Goal: Navigation & Orientation: Find specific page/section

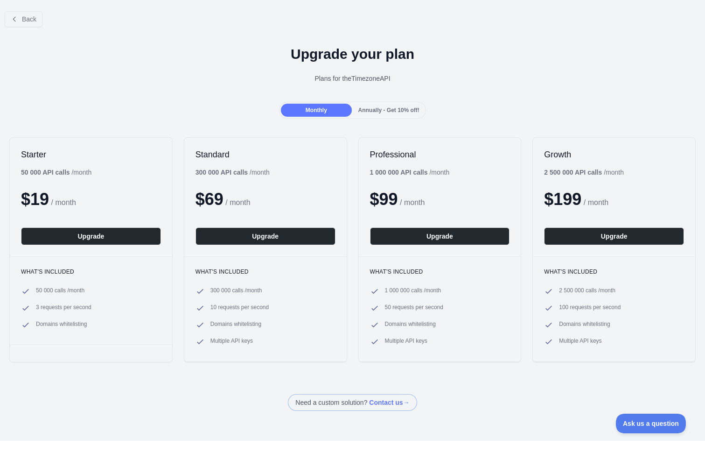
click at [185, 143] on div at bounding box center [352, 226] width 705 height 452
click at [397, 105] on div "Annually - Get 10% off!" at bounding box center [389, 110] width 70 height 13
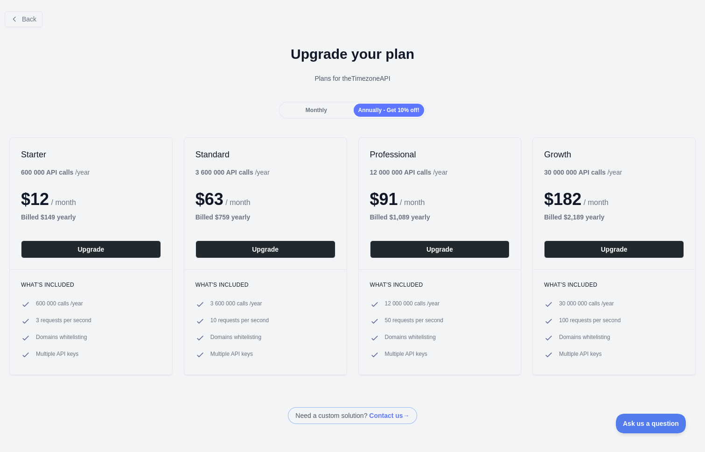
click at [329, 117] on div "Monthly Annually - Get 10% off!" at bounding box center [352, 110] width 147 height 17
click at [334, 112] on div "Monthly" at bounding box center [316, 110] width 70 height 13
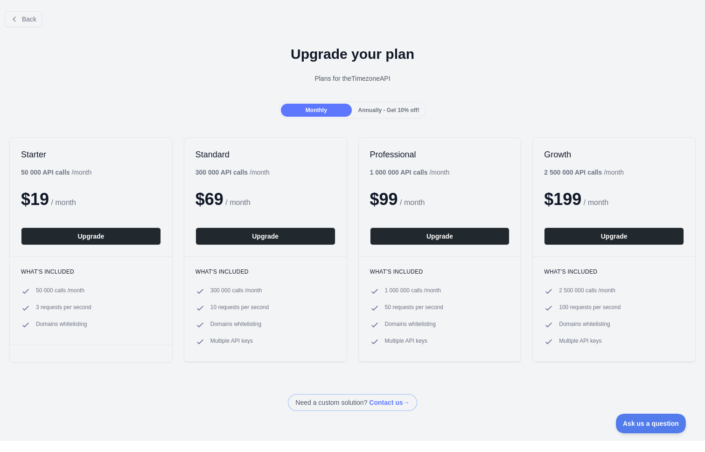
click at [397, 112] on span "Annually - Get 10% off!" at bounding box center [388, 110] width 61 height 7
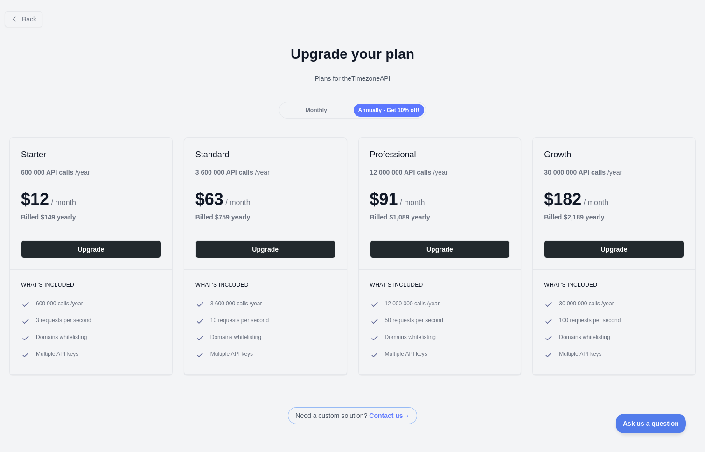
click at [343, 107] on div "Monthly" at bounding box center [316, 110] width 70 height 13
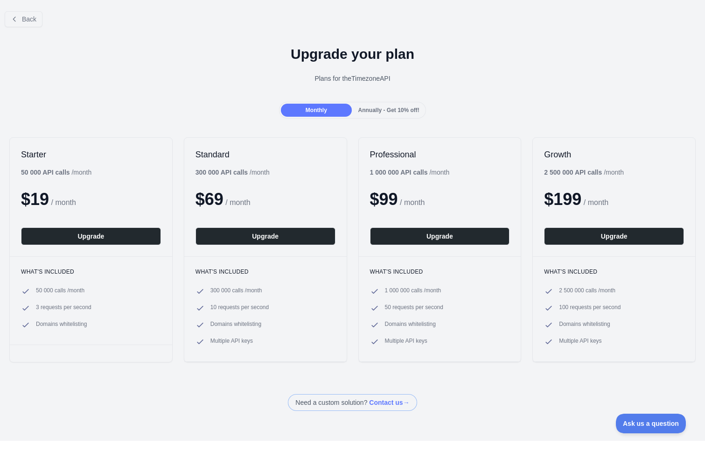
click at [396, 107] on span "Annually - Get 10% off!" at bounding box center [388, 110] width 61 height 7
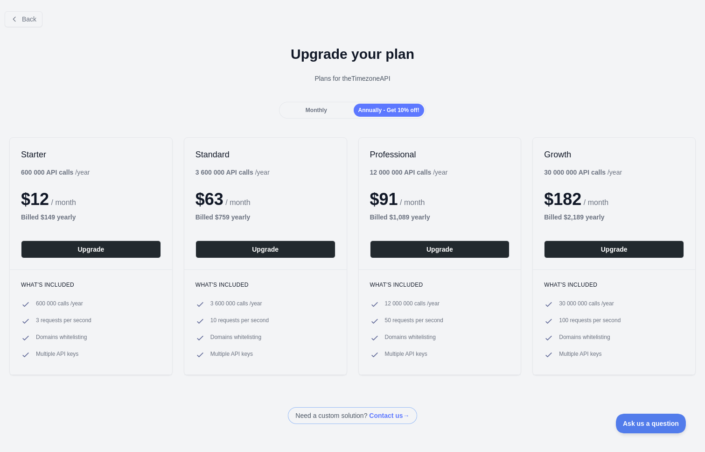
click at [314, 111] on span "Monthly" at bounding box center [316, 110] width 21 height 7
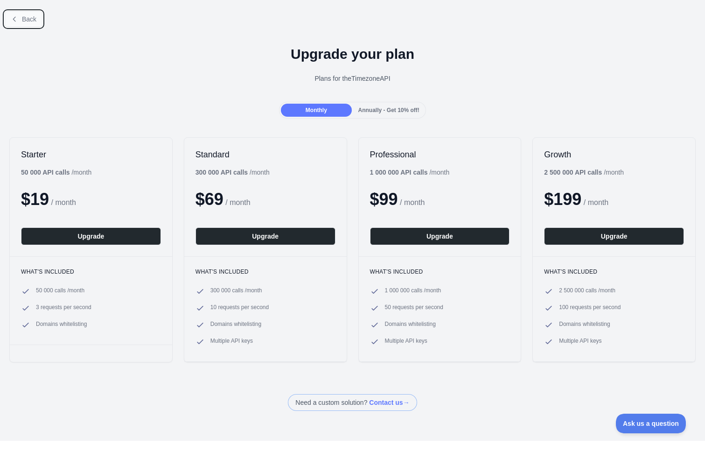
click at [20, 15] on button "Back" at bounding box center [24, 19] width 38 height 16
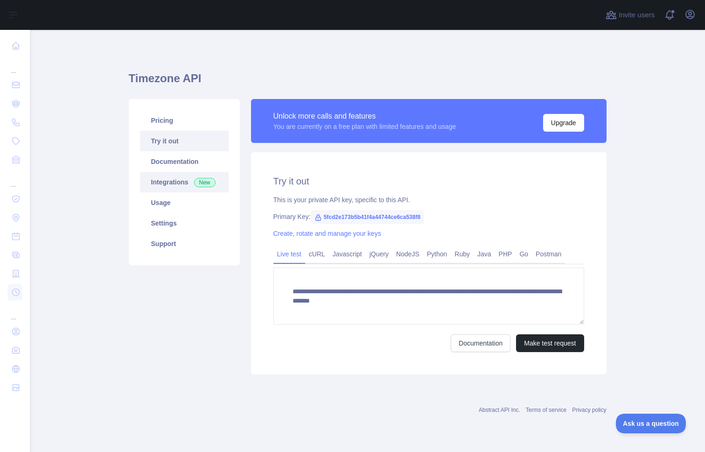
click at [190, 181] on link "Integrations New" at bounding box center [184, 182] width 89 height 21
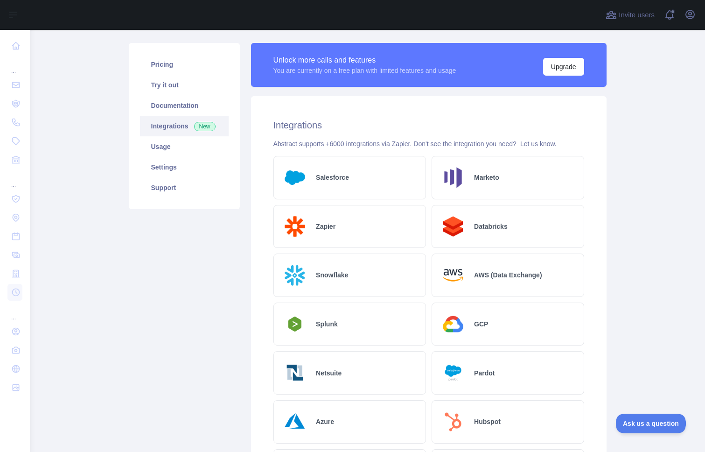
scroll to position [20, 0]
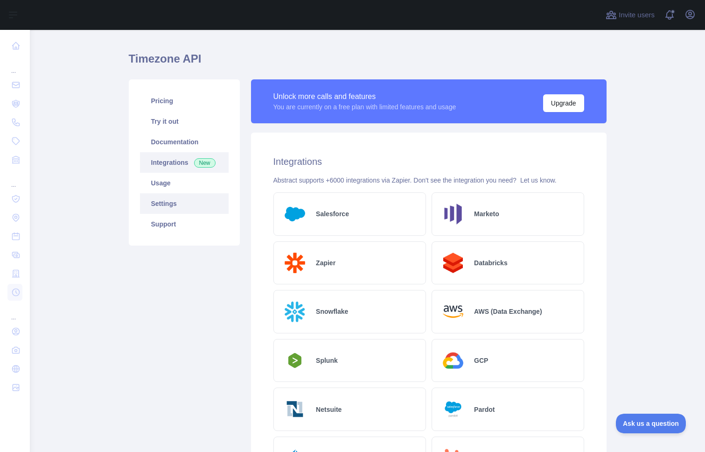
click at [187, 201] on link "Settings" at bounding box center [184, 203] width 89 height 21
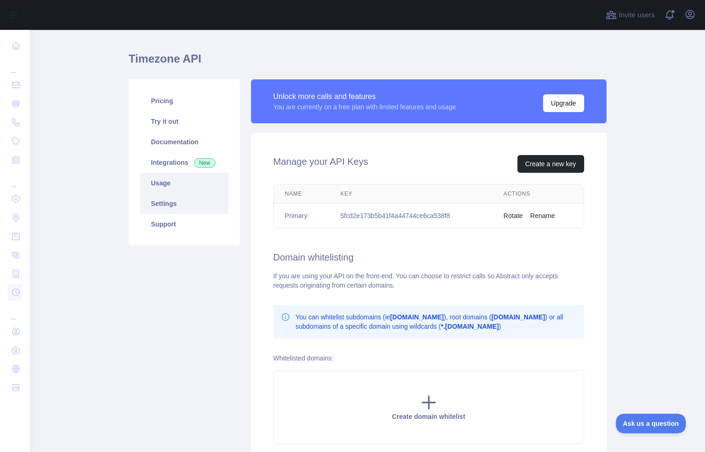
click at [183, 186] on link "Usage" at bounding box center [184, 183] width 89 height 21
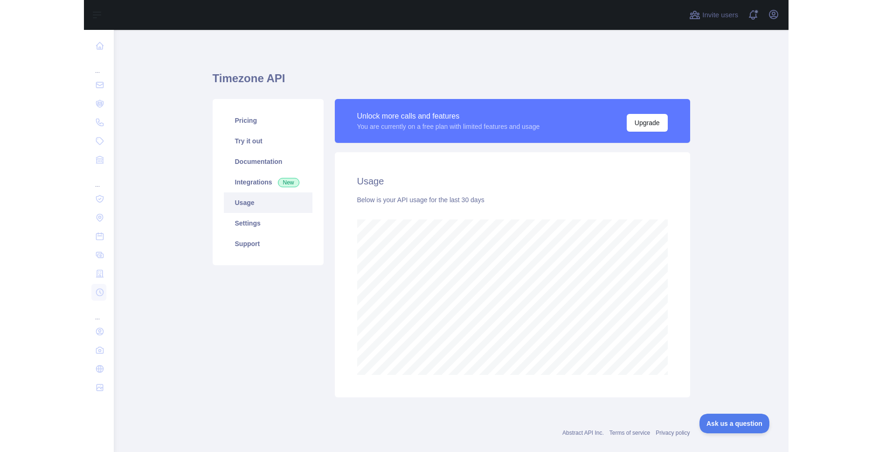
scroll to position [422, 675]
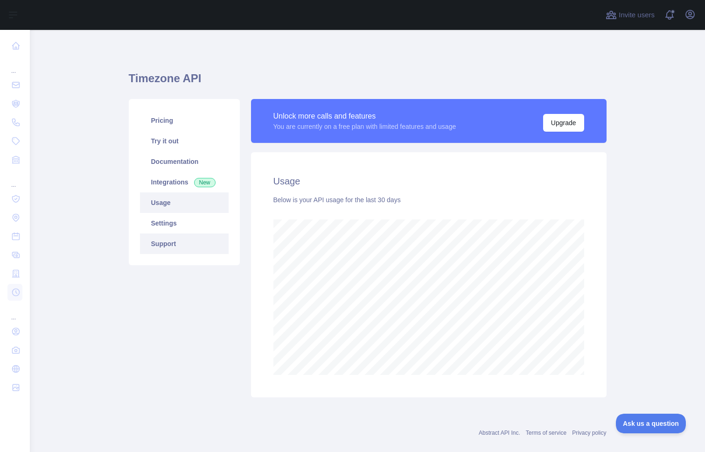
click at [179, 245] on link "Support" at bounding box center [184, 243] width 89 height 21
